Goal: Task Accomplishment & Management: Manage account settings

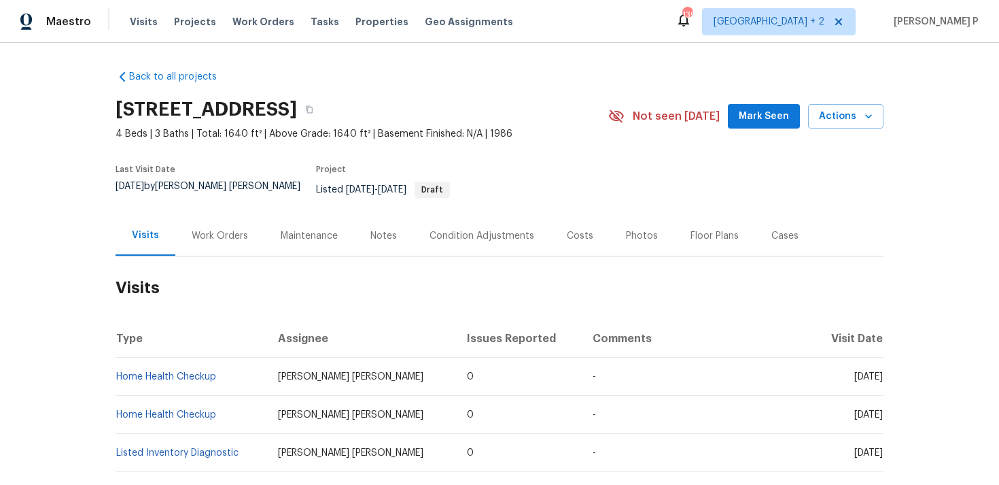
click at [231, 231] on div "Work Orders" at bounding box center [220, 236] width 56 height 14
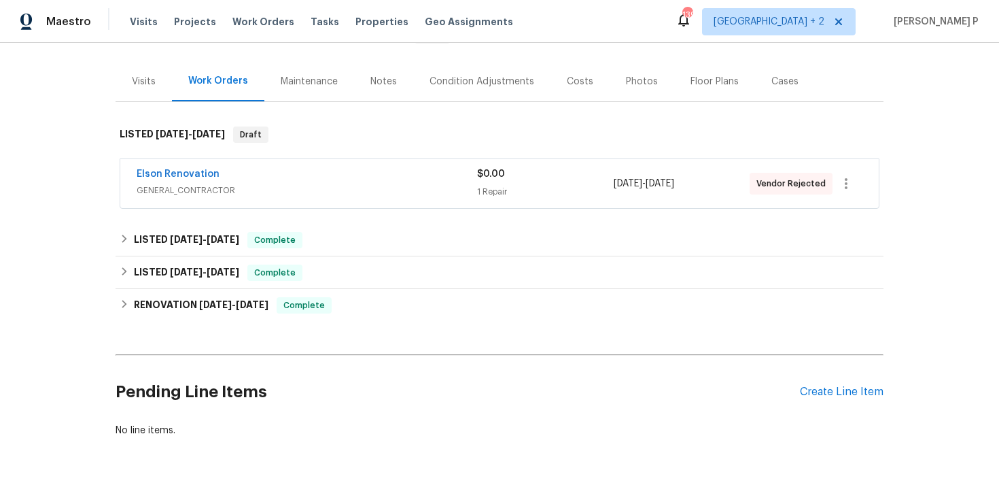
scroll to position [190, 0]
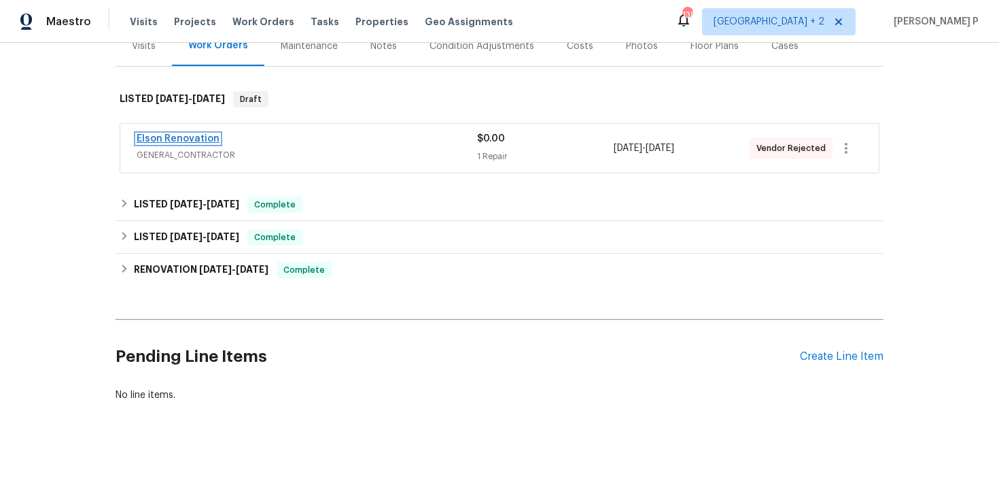
click at [192, 134] on link "Elson Renovation" at bounding box center [178, 139] width 83 height 10
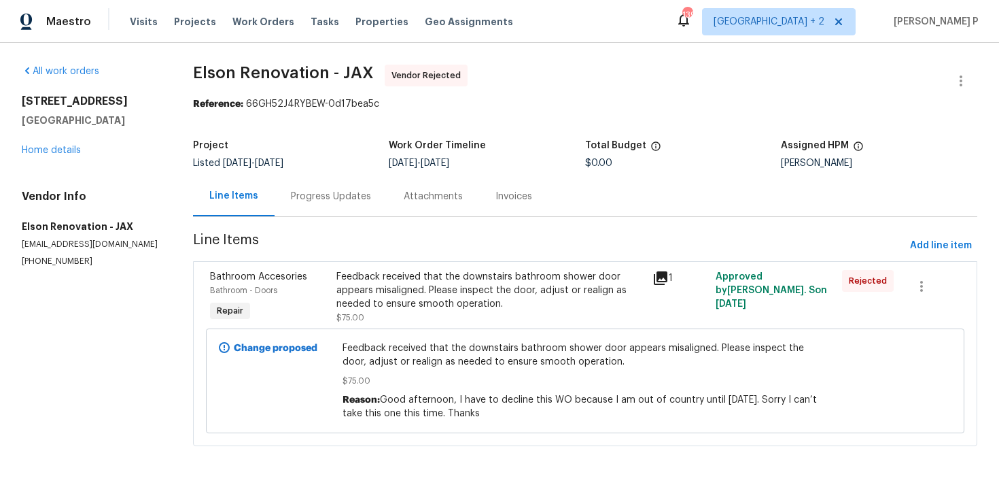
click at [321, 186] on div "Progress Updates" at bounding box center [331, 196] width 113 height 40
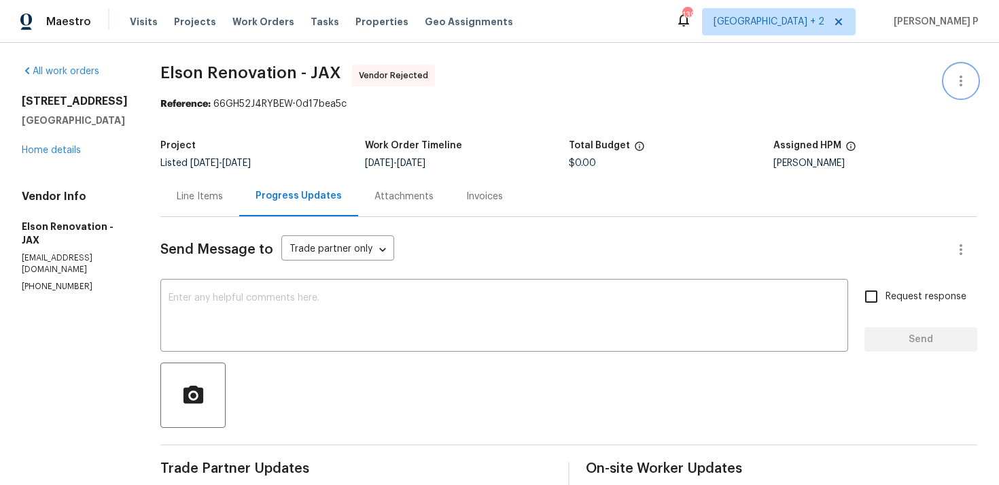
click at [963, 83] on icon "button" at bounding box center [961, 81] width 16 height 16
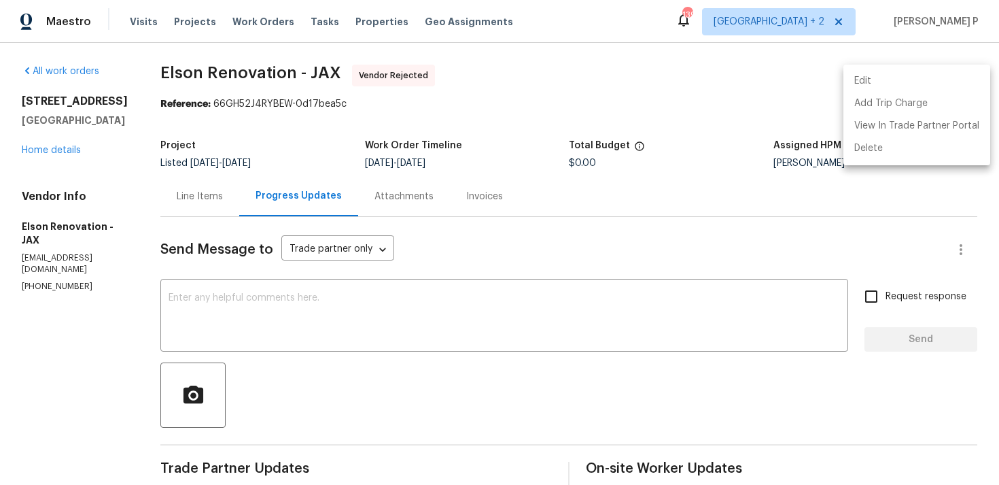
click at [894, 71] on li "Edit" at bounding box center [916, 81] width 147 height 22
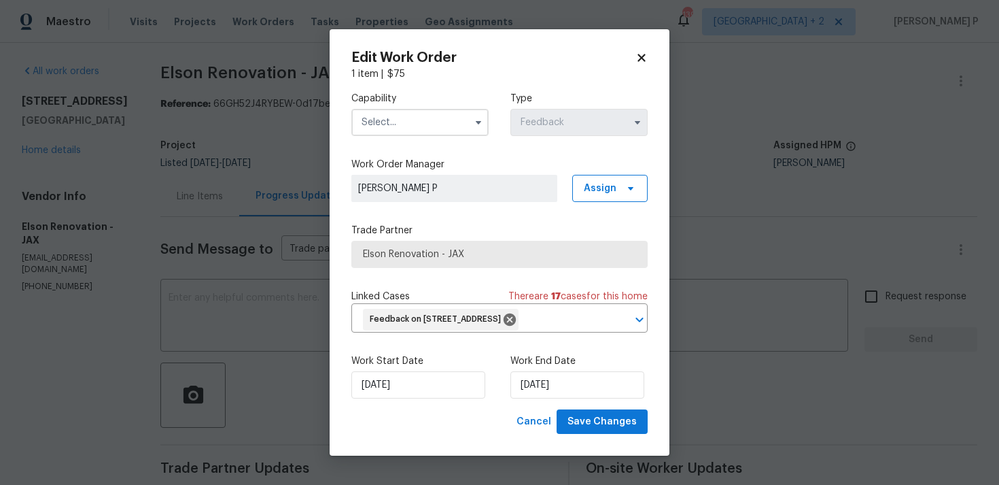
click at [429, 112] on input "text" at bounding box center [419, 122] width 137 height 27
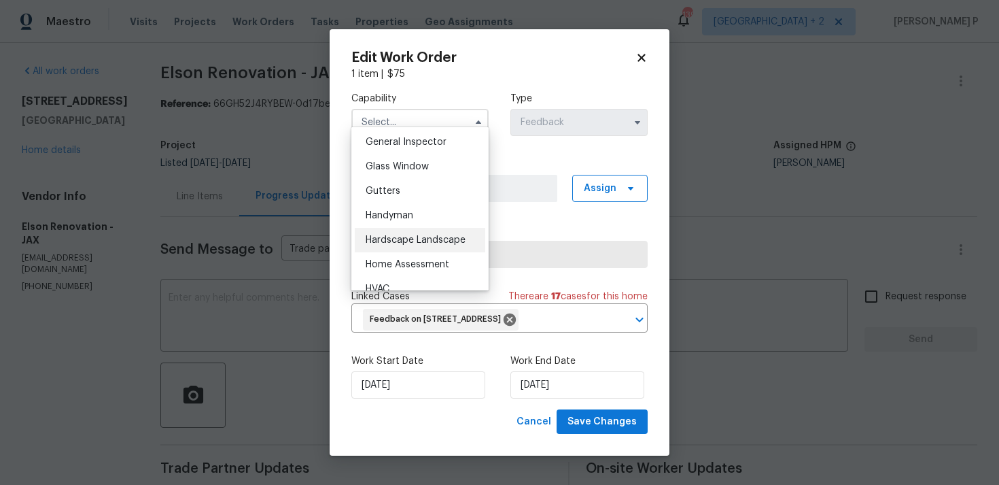
scroll to position [680, 0]
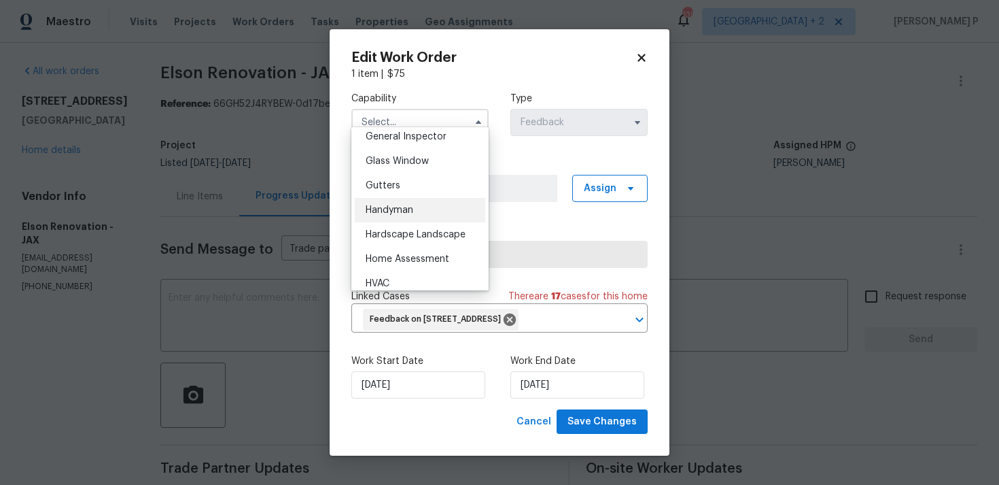
click at [398, 220] on div "Handyman" at bounding box center [420, 210] width 130 height 24
type input "Handyman"
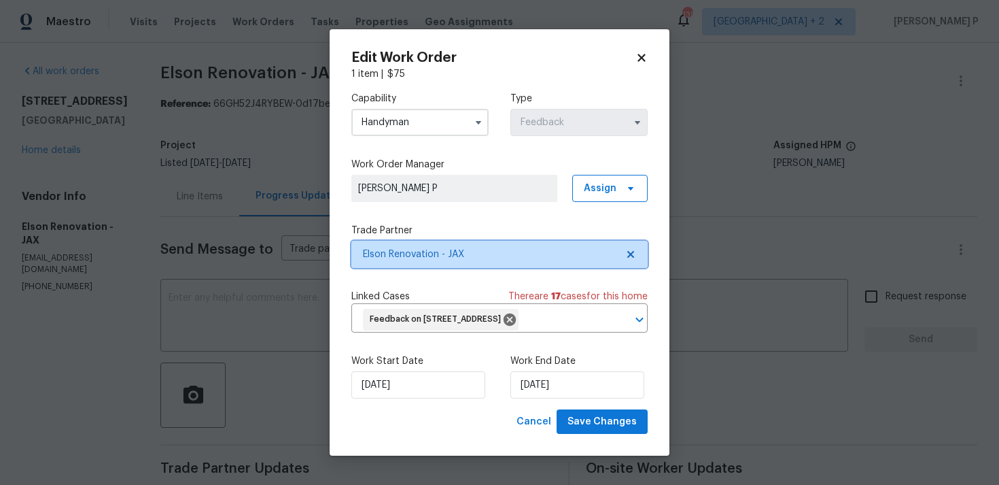
click at [456, 254] on span "Elson Renovation - JAX" at bounding box center [499, 254] width 296 height 27
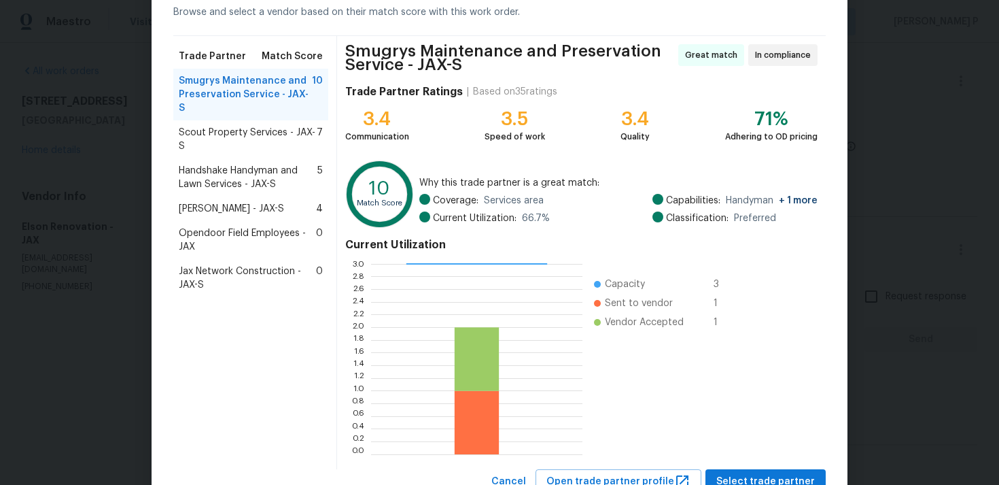
scroll to position [120, 0]
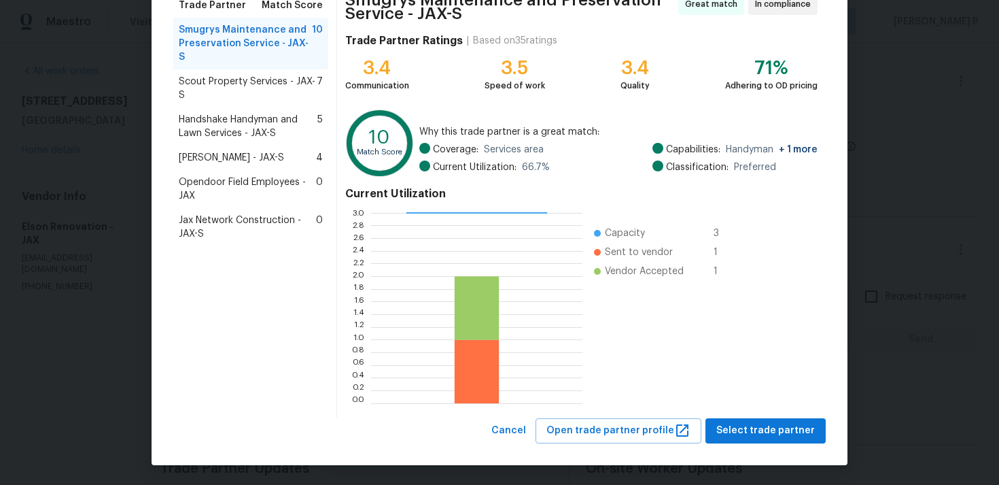
click at [237, 77] on span "Scout Property Services - JAX-S" at bounding box center [248, 88] width 138 height 27
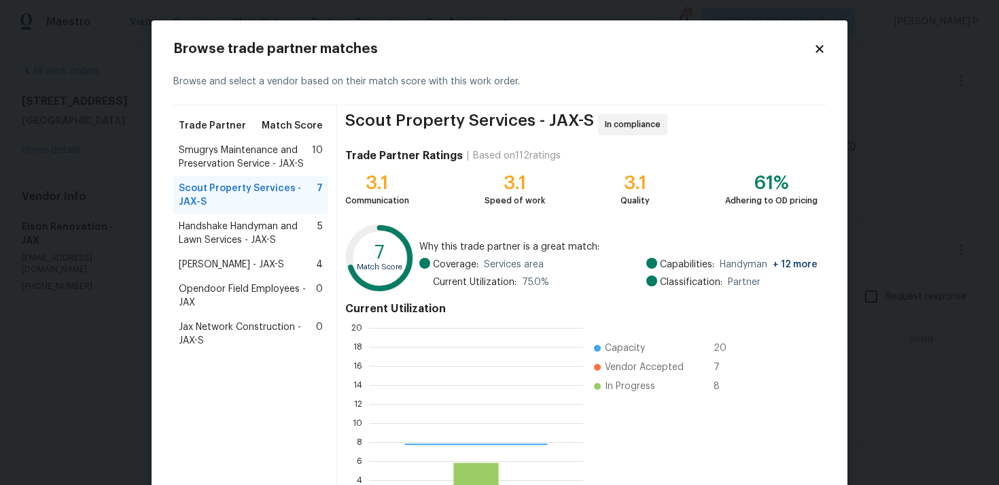
scroll to position [190, 214]
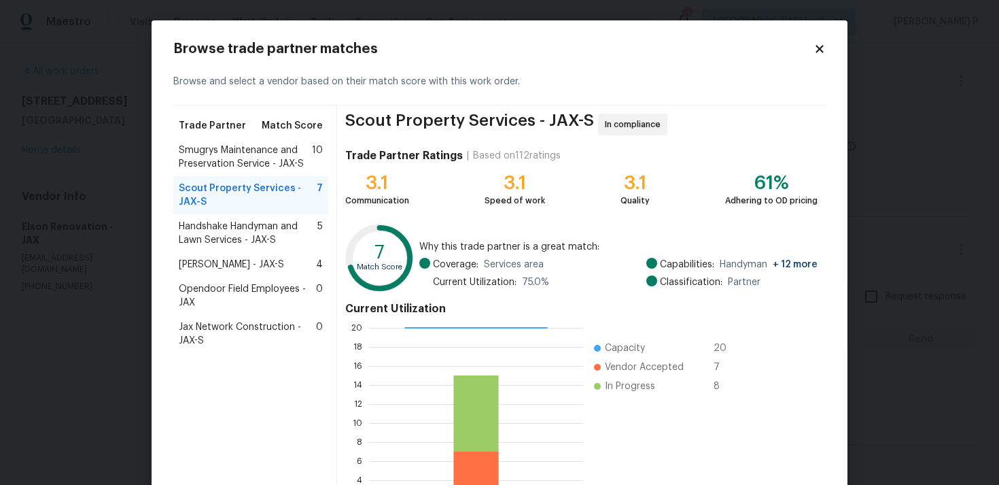
click at [241, 150] on span "Smugrys Maintenance and Preservation Service - JAX-S" at bounding box center [245, 156] width 133 height 27
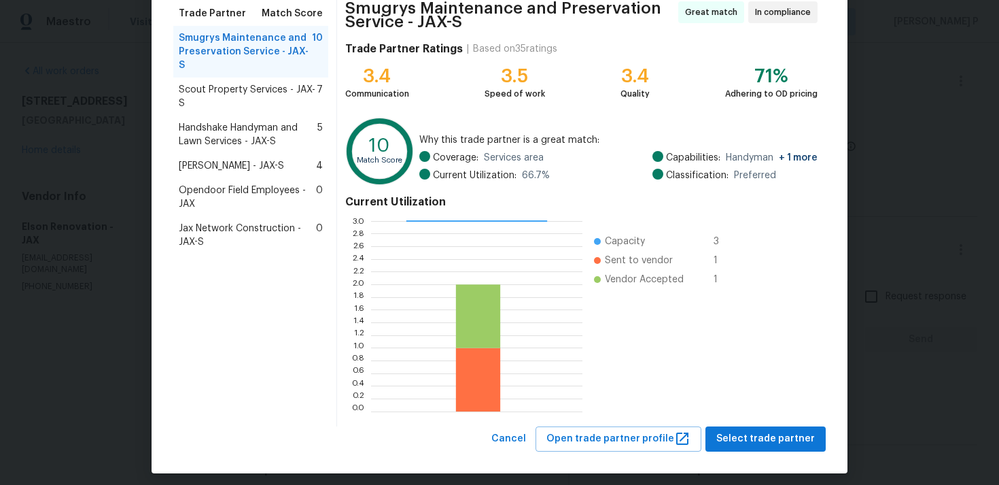
scroll to position [120, 0]
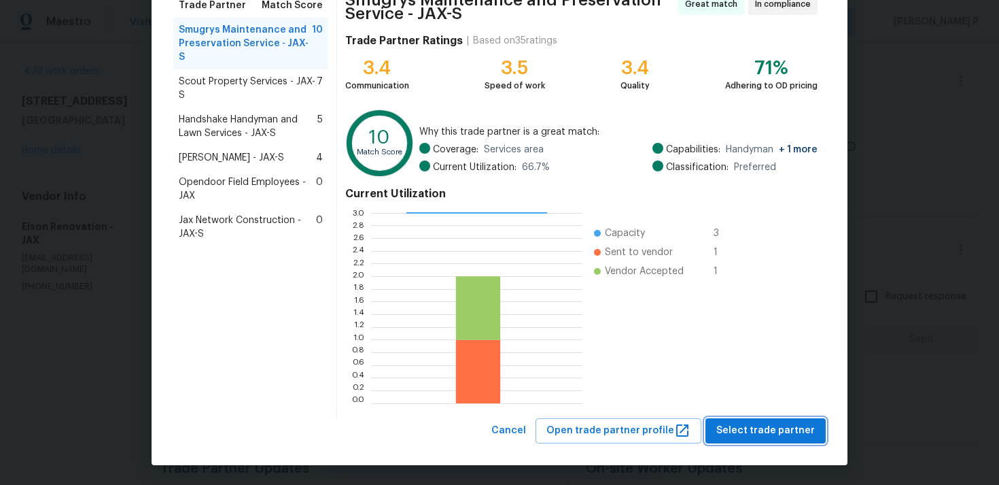
click at [746, 423] on span "Select trade partner" at bounding box center [765, 430] width 99 height 17
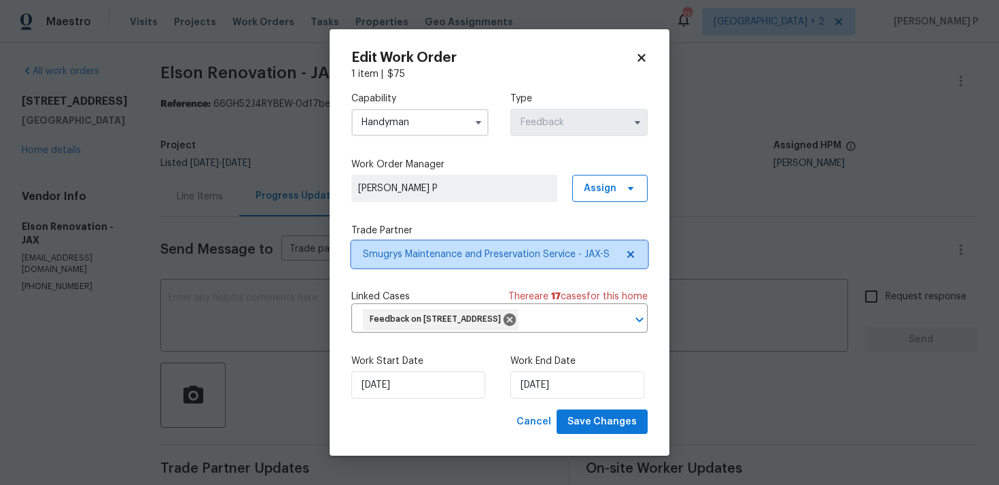
scroll to position [0, 0]
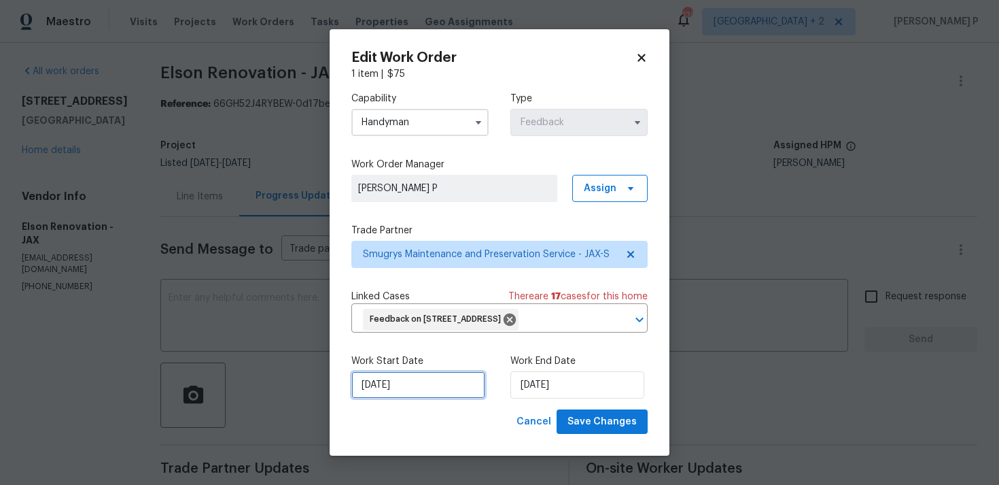
click at [464, 396] on input "[DATE]" at bounding box center [418, 384] width 134 height 27
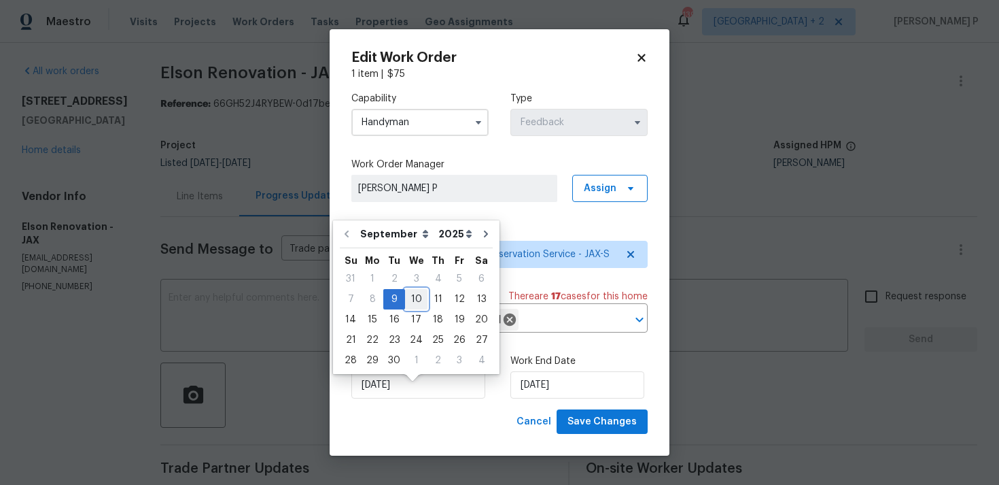
click at [420, 299] on div "10" at bounding box center [416, 299] width 22 height 19
type input "[DATE]"
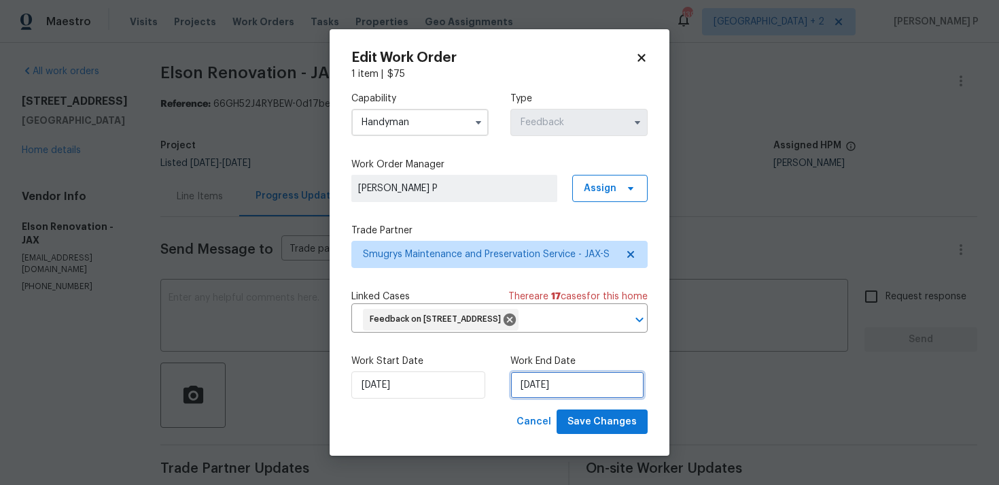
click at [540, 398] on input "[DATE]" at bounding box center [577, 384] width 134 height 27
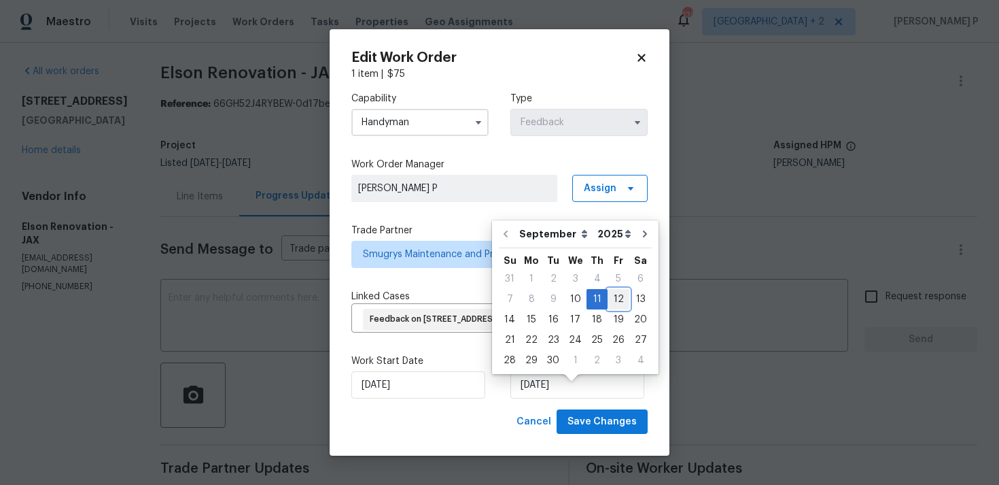
click at [615, 298] on div "12" at bounding box center [619, 299] width 22 height 19
type input "[DATE]"
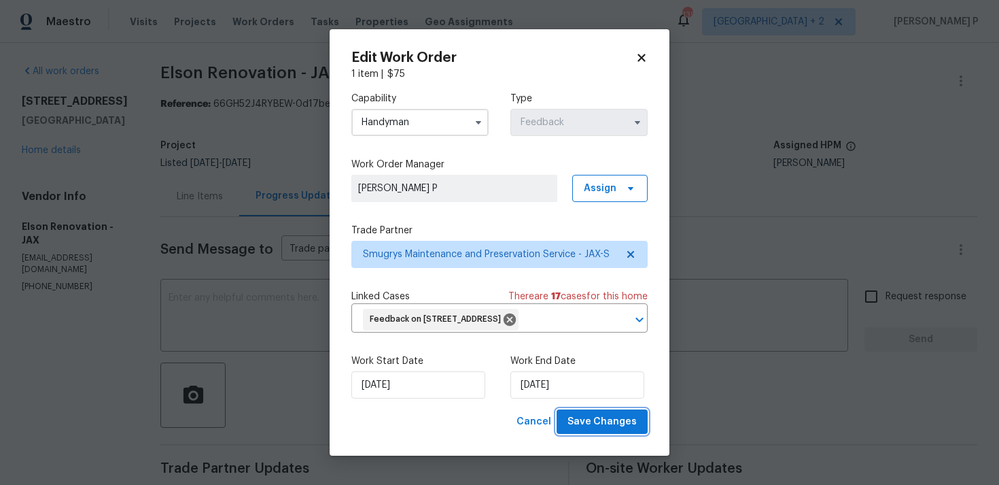
click at [612, 430] on span "Save Changes" at bounding box center [602, 421] width 69 height 17
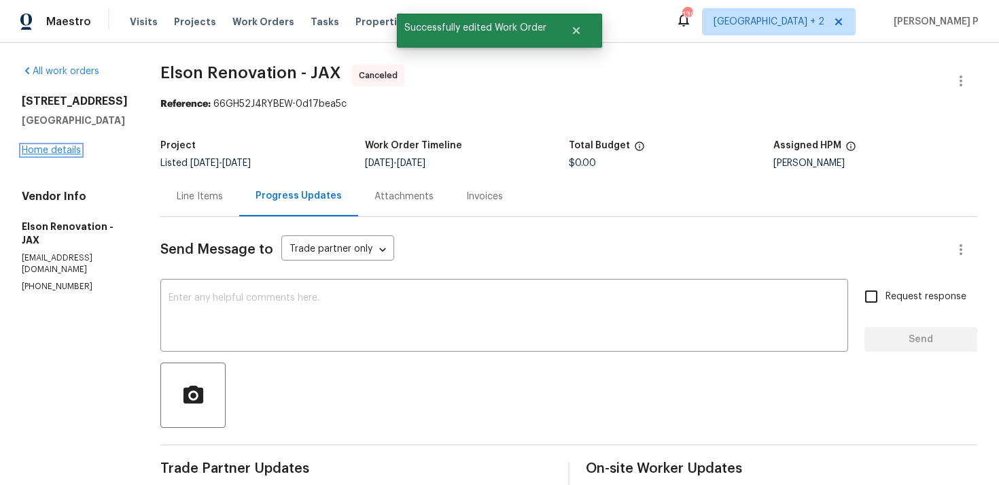
click at [50, 155] on link "Home details" at bounding box center [51, 150] width 59 height 10
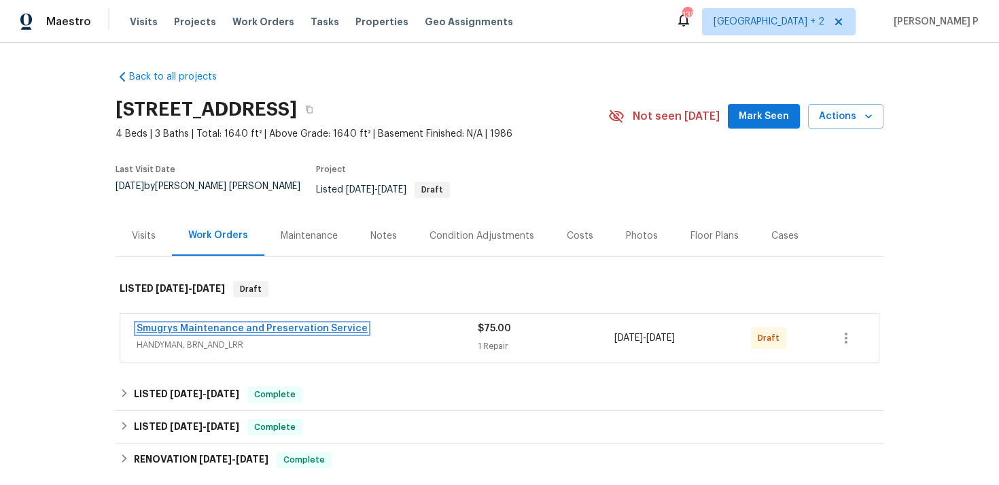
click at [180, 324] on link "Smugrys Maintenance and Preservation Service" at bounding box center [252, 329] width 231 height 10
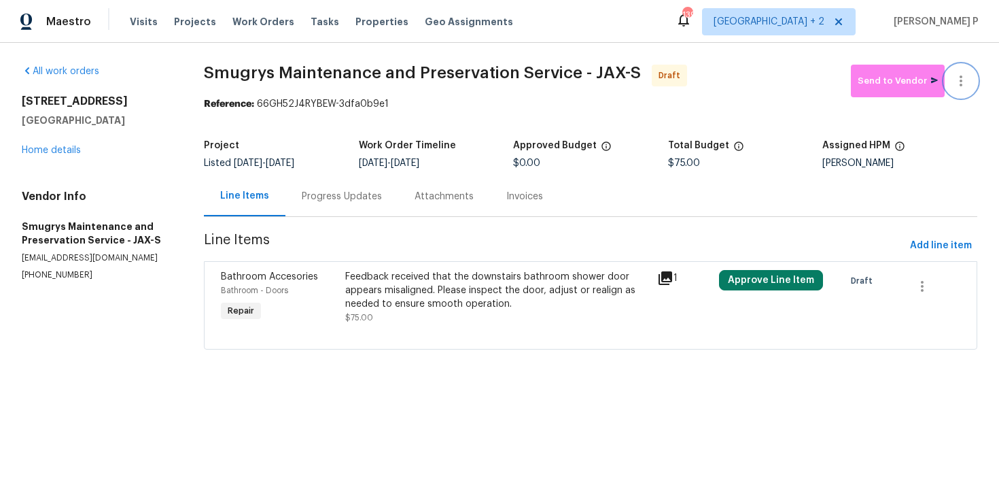
click at [962, 92] on button "button" at bounding box center [961, 81] width 33 height 33
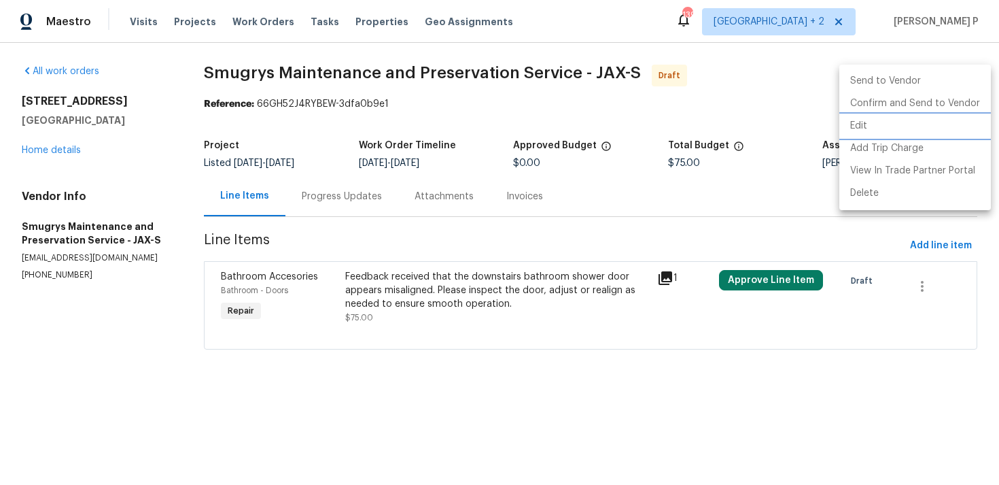
click at [871, 124] on li "Edit" at bounding box center [915, 126] width 152 height 22
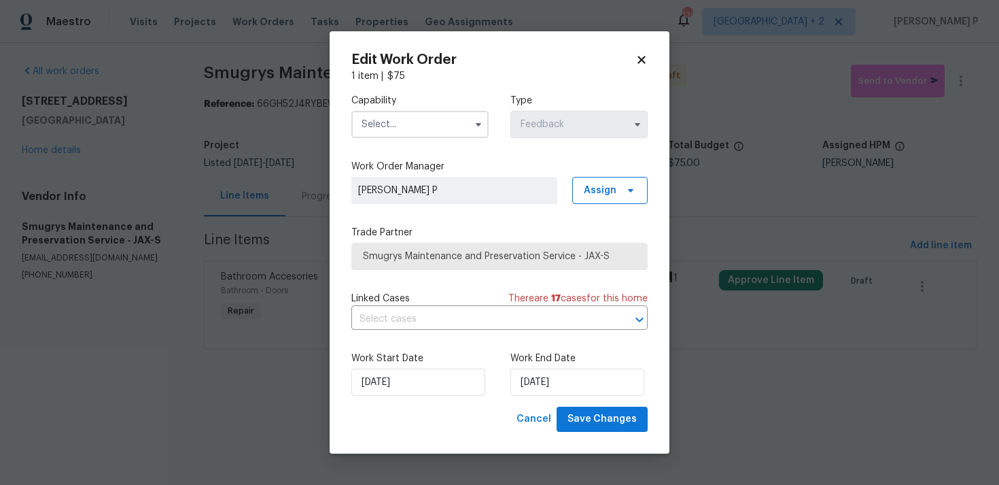
click at [411, 130] on input "text" at bounding box center [419, 124] width 137 height 27
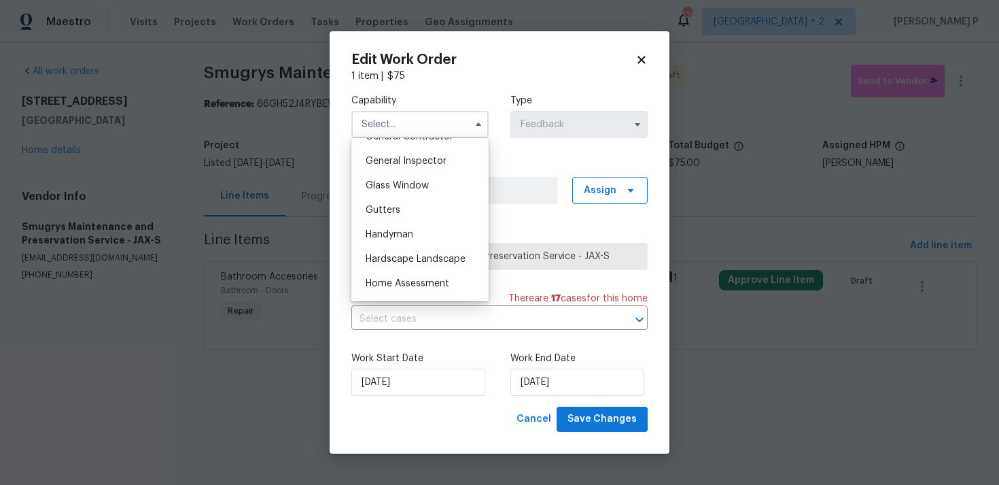
scroll to position [669, 0]
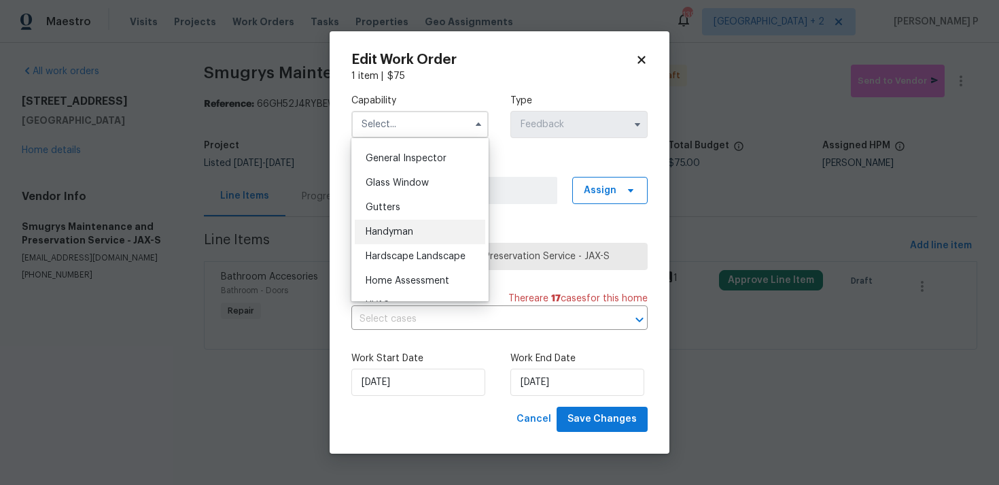
click at [417, 235] on div "Handyman" at bounding box center [420, 232] width 130 height 24
type input "Handyman"
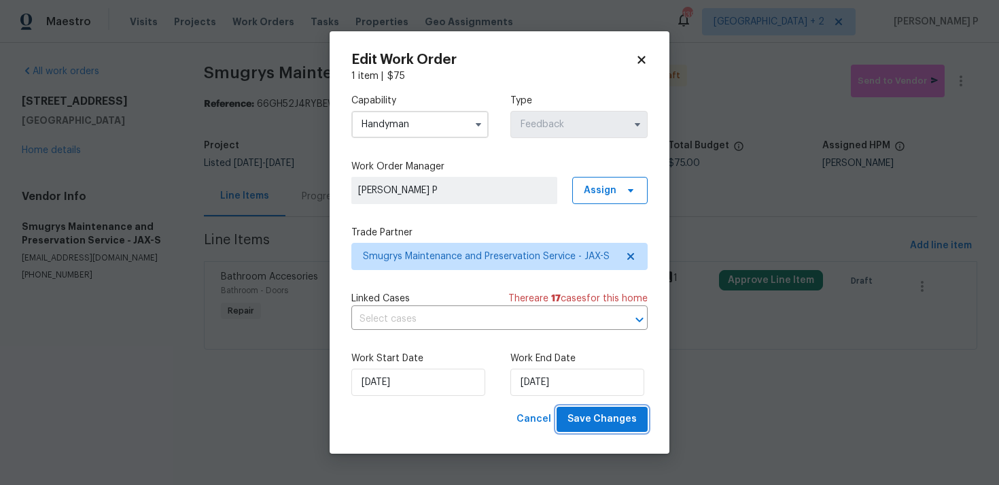
click at [608, 408] on button "Save Changes" at bounding box center [602, 418] width 91 height 25
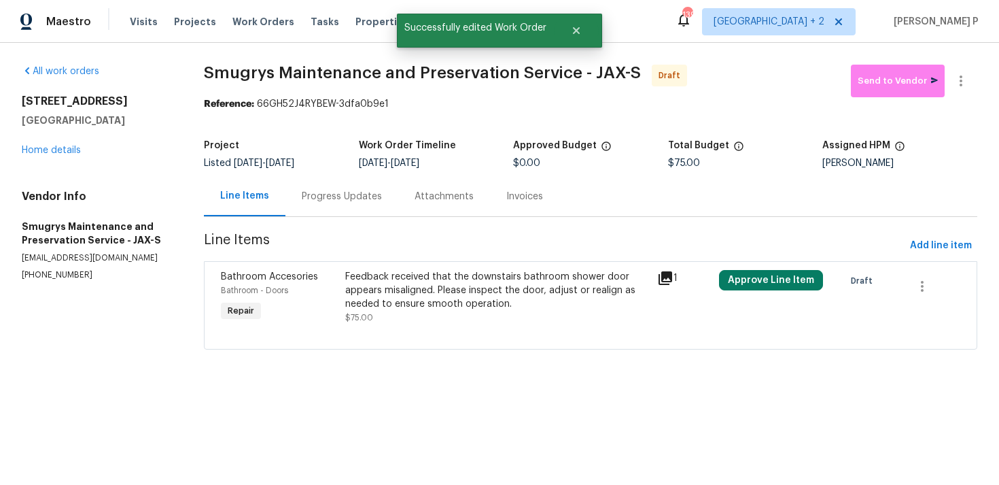
click at [345, 207] on div "Progress Updates" at bounding box center [341, 196] width 113 height 40
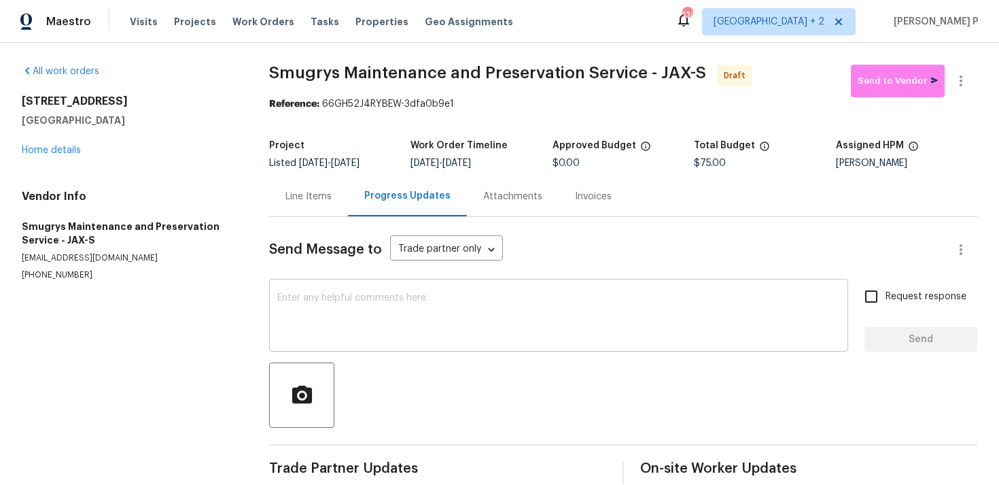
click at [342, 310] on textarea at bounding box center [558, 317] width 563 height 48
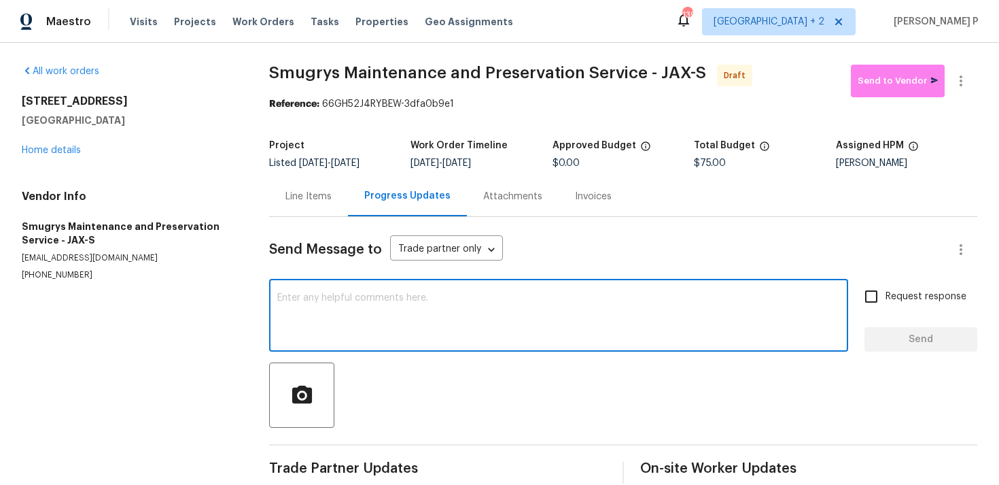
paste textarea "Hi, this is [PERSON_NAME] with Opendoor. I’m confirming you received the WO for…"
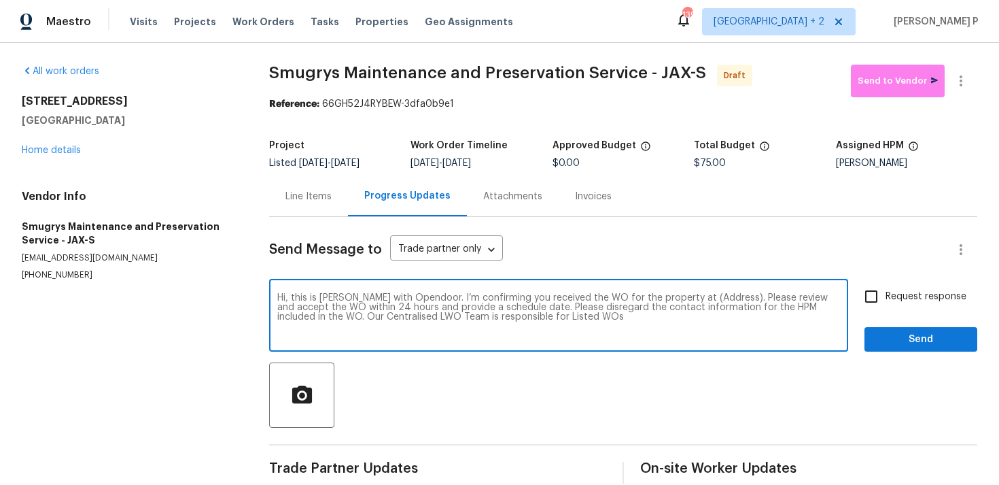
drag, startPoint x: 682, startPoint y: 296, endPoint x: 723, endPoint y: 297, distance: 40.8
click at [723, 297] on textarea "Hi, this is [PERSON_NAME] with Opendoor. I’m confirming you received the WO for…" at bounding box center [558, 317] width 563 height 48
paste textarea "[STREET_ADDRESS]"
type textarea "Hi, this is [PERSON_NAME] with Opendoor. I’m confirming you received the WO for…"
click at [869, 297] on input "Request response" at bounding box center [871, 296] width 29 height 29
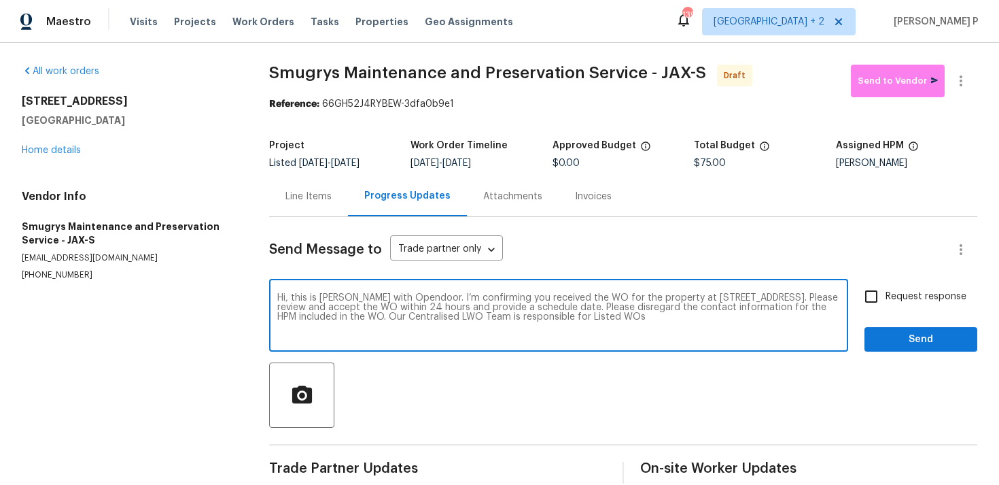
checkbox input "true"
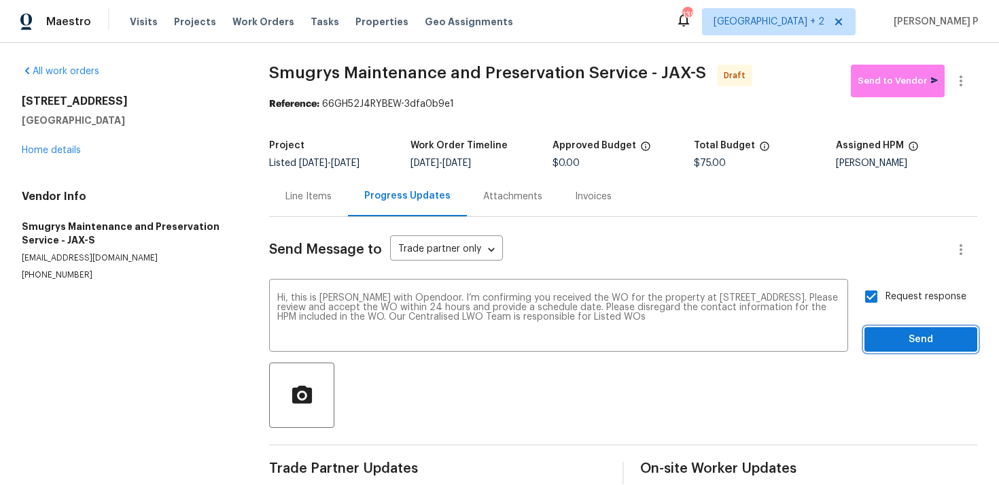
click at [894, 330] on button "Send" at bounding box center [921, 339] width 113 height 25
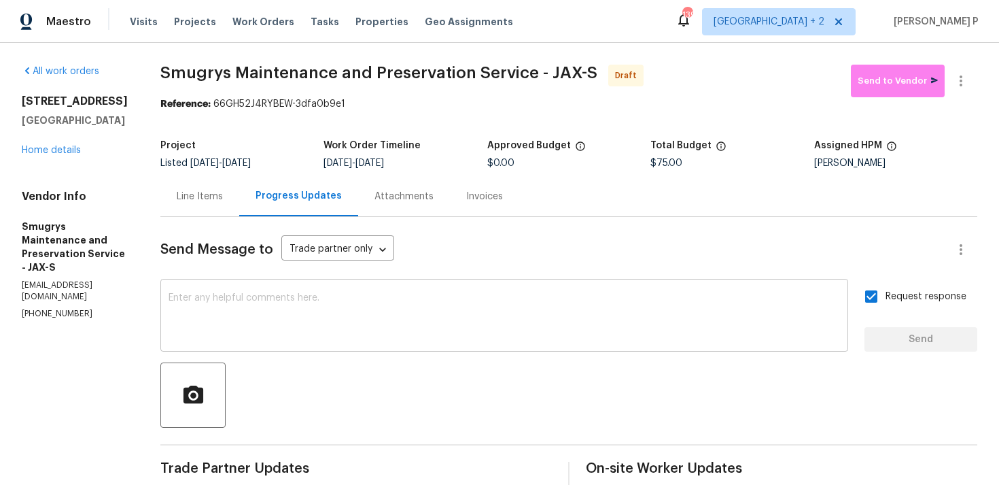
click at [315, 301] on textarea at bounding box center [505, 317] width 672 height 48
paste textarea "Attention All Work Orders must include before-photos (both close-up and wide-an…"
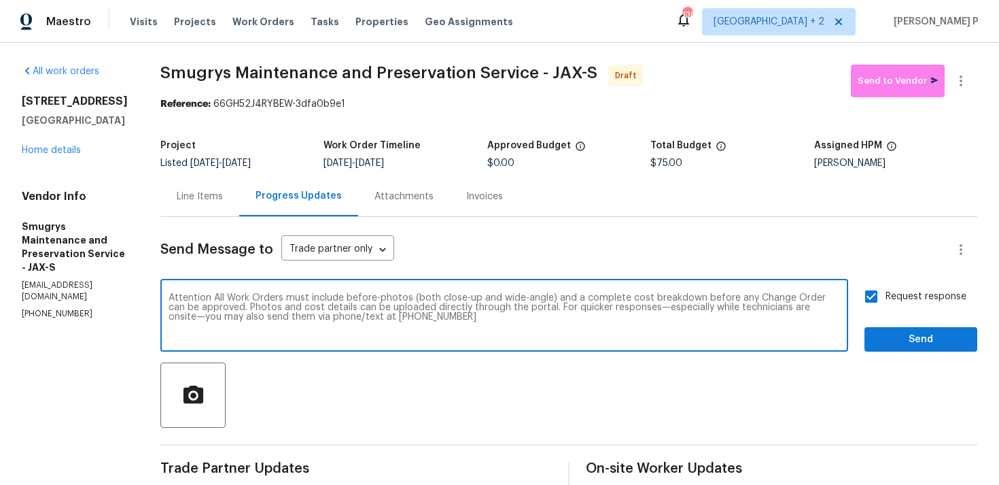
type textarea "Attention All Work Orders must include before-photos (both close-up and wide-an…"
click at [892, 351] on div "Send Message to Trade partner only Trade partner only ​ Attention All Work Orde…" at bounding box center [568, 397] width 817 height 360
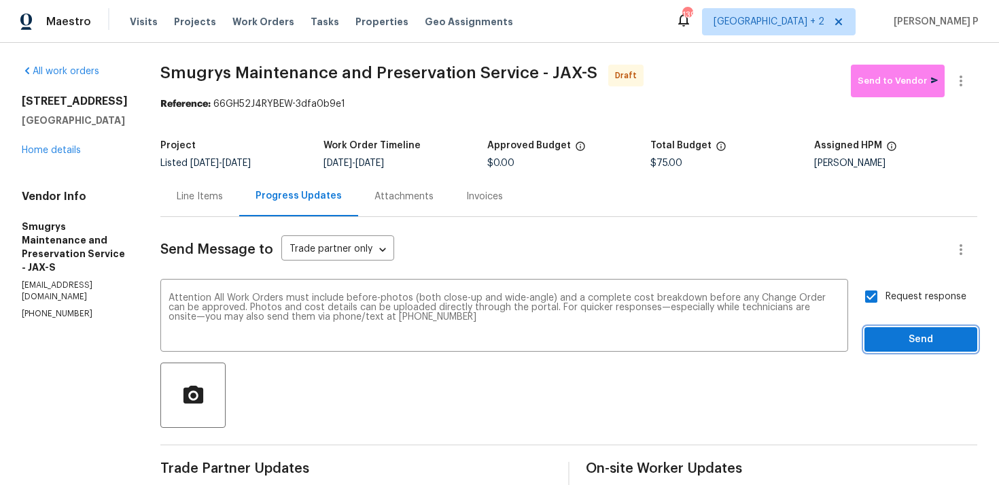
click at [901, 336] on span "Send" at bounding box center [920, 339] width 91 height 17
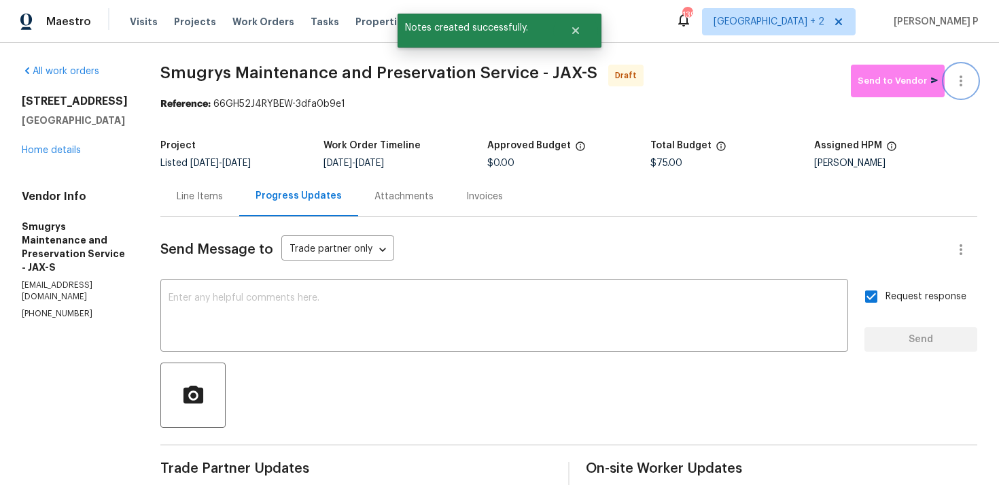
click at [960, 80] on icon "button" at bounding box center [961, 80] width 3 height 11
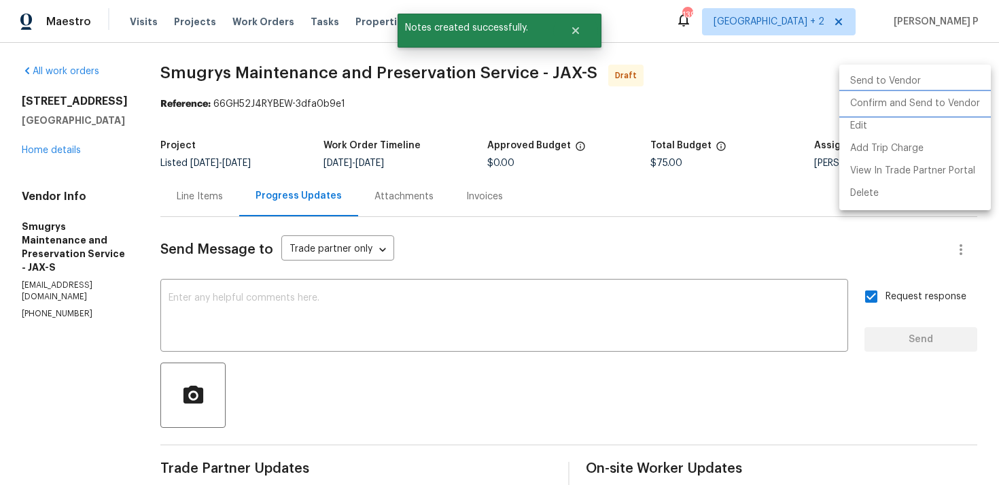
click at [942, 104] on li "Confirm and Send to Vendor" at bounding box center [915, 103] width 152 height 22
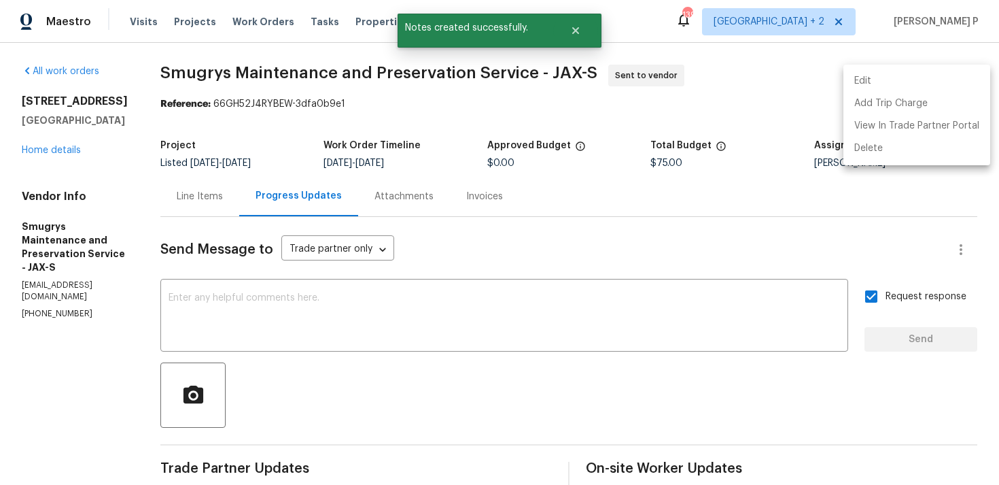
click at [563, 311] on div at bounding box center [499, 242] width 999 height 485
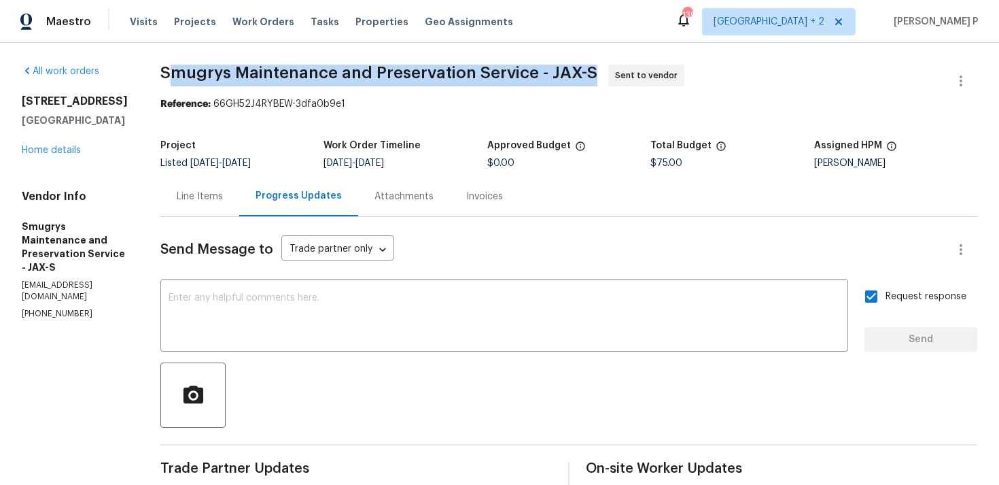
drag, startPoint x: 160, startPoint y: 75, endPoint x: 586, endPoint y: 80, distance: 425.5
click at [586, 80] on span "Smugrys Maintenance and Preservation Service - JAX-S Sent to vendor" at bounding box center [552, 81] width 784 height 33
copy span "mugrys Maintenance and Preservation Service - JAX-S"
click at [234, 58] on div "All work orders [STREET_ADDRESS] Home details Vendor Info Smugrys Maintenance a…" at bounding box center [499, 374] width 999 height 663
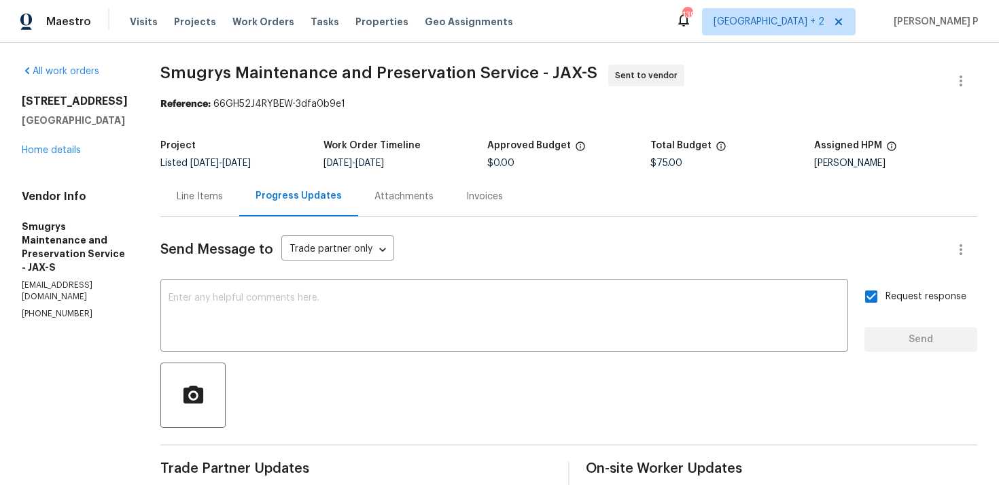
click at [234, 58] on div "All work orders [STREET_ADDRESS] Home details Vendor Info Smugrys Maintenance a…" at bounding box center [499, 374] width 999 height 663
click at [162, 72] on span "Smugrys Maintenance and Preservation Service - JAX-S" at bounding box center [378, 73] width 437 height 16
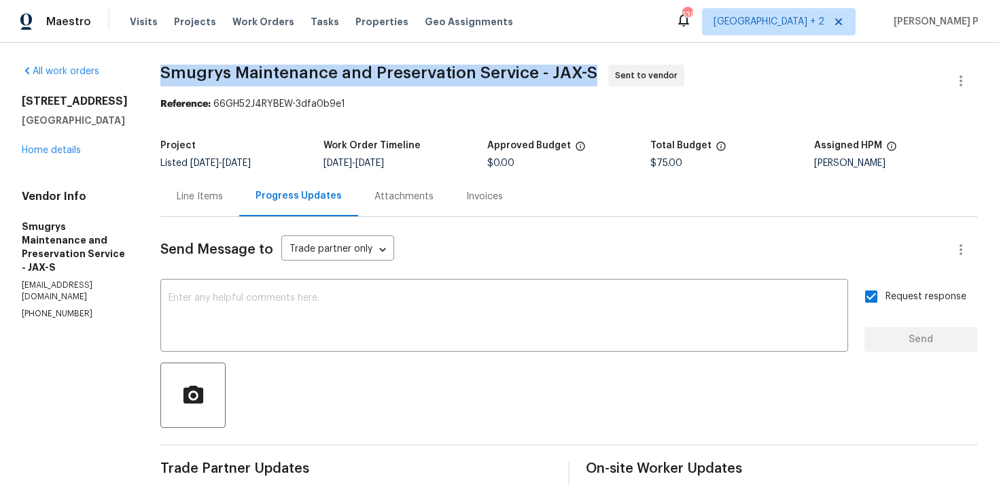
drag, startPoint x: 157, startPoint y: 72, endPoint x: 587, endPoint y: 68, distance: 429.6
click at [587, 68] on span "Smugrys Maintenance and Preservation Service - JAX-S Sent to vendor" at bounding box center [552, 81] width 784 height 33
copy span "Smugrys Maintenance and Preservation Service - JAX-S"
click at [167, 76] on span "Smugrys Maintenance and Preservation Service - JAX-S" at bounding box center [378, 73] width 437 height 16
drag, startPoint x: 156, startPoint y: 75, endPoint x: 579, endPoint y: 75, distance: 423.4
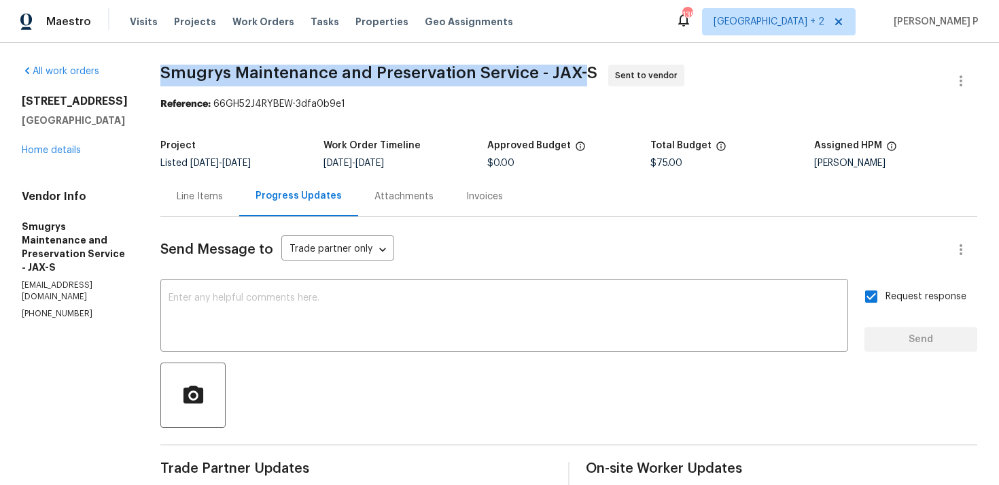
click at [579, 75] on span "Smugrys Maintenance and Preservation Service - JAX-S" at bounding box center [378, 73] width 437 height 16
copy span "Smugrys Maintenance and Preservation Service - JAX-"
click at [152, 87] on div "All work orders [STREET_ADDRESS] Home details Vendor Info Smugrys Maintenance a…" at bounding box center [499, 374] width 999 height 663
drag, startPoint x: 154, startPoint y: 73, endPoint x: 586, endPoint y: 77, distance: 431.6
click at [586, 77] on div "All work orders [STREET_ADDRESS] Home details Vendor Info Smugrys Maintenance a…" at bounding box center [499, 374] width 999 height 663
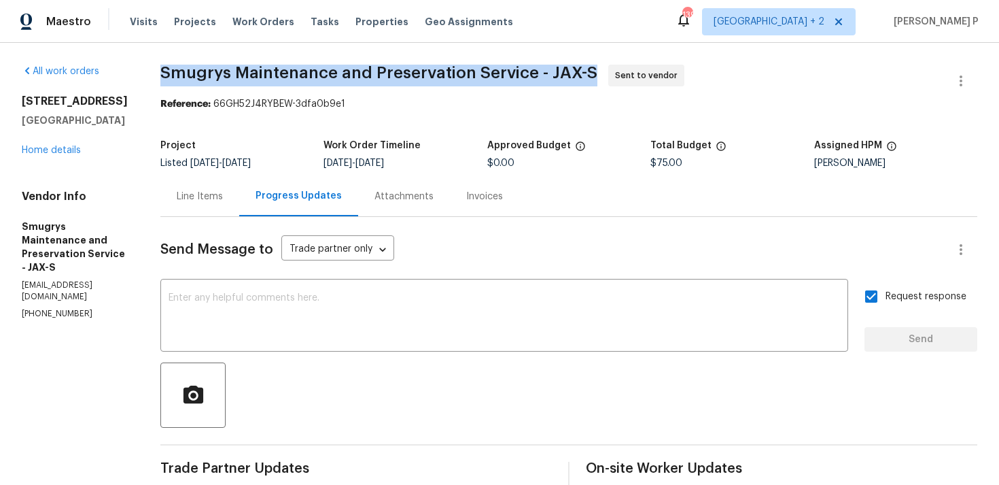
copy span "Smugrys Maintenance and Preservation Service - JAX-S"
